Goal: Participate in discussion: Engage in conversation with other users on a specific topic

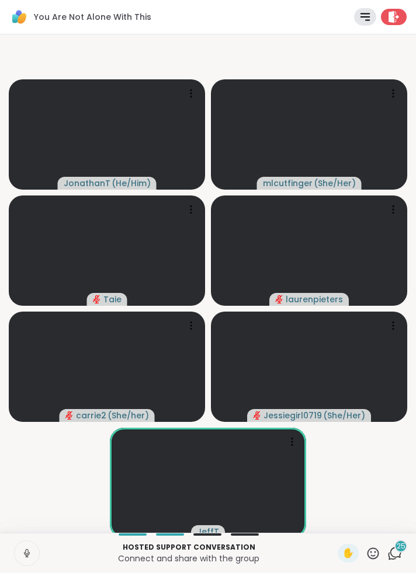
click at [35, 565] on button at bounding box center [27, 553] width 25 height 25
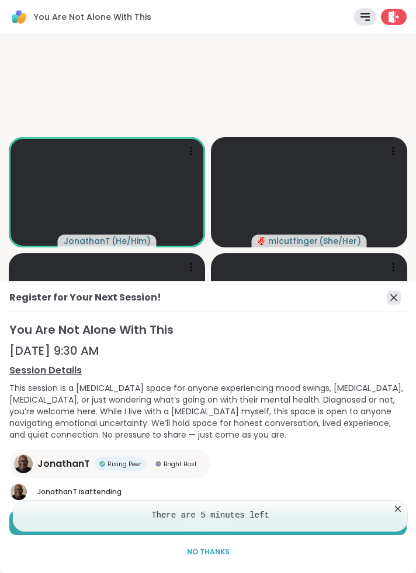
click at [395, 301] on icon at bounding box center [393, 297] width 7 height 7
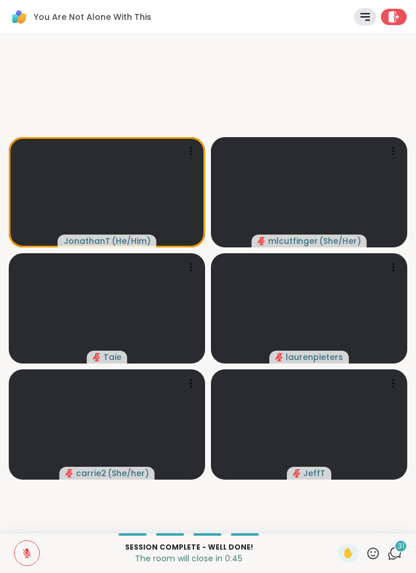
click at [402, 551] on span "31" at bounding box center [400, 547] width 6 height 10
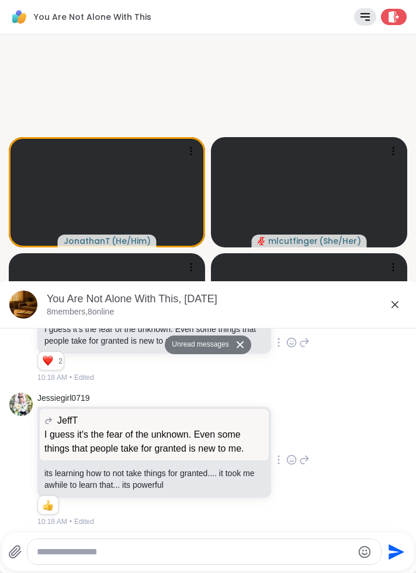
scroll to position [5555, 0]
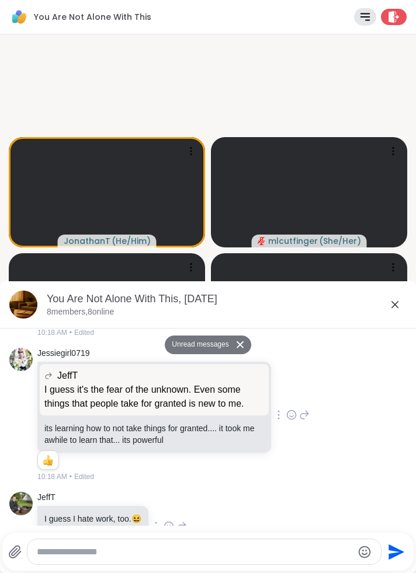
click at [399, 312] on icon at bounding box center [395, 305] width 14 height 14
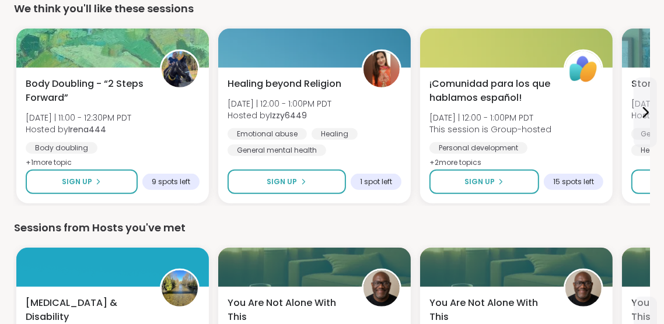
scroll to position [451, 0]
